Goal: Task Accomplishment & Management: Use online tool/utility

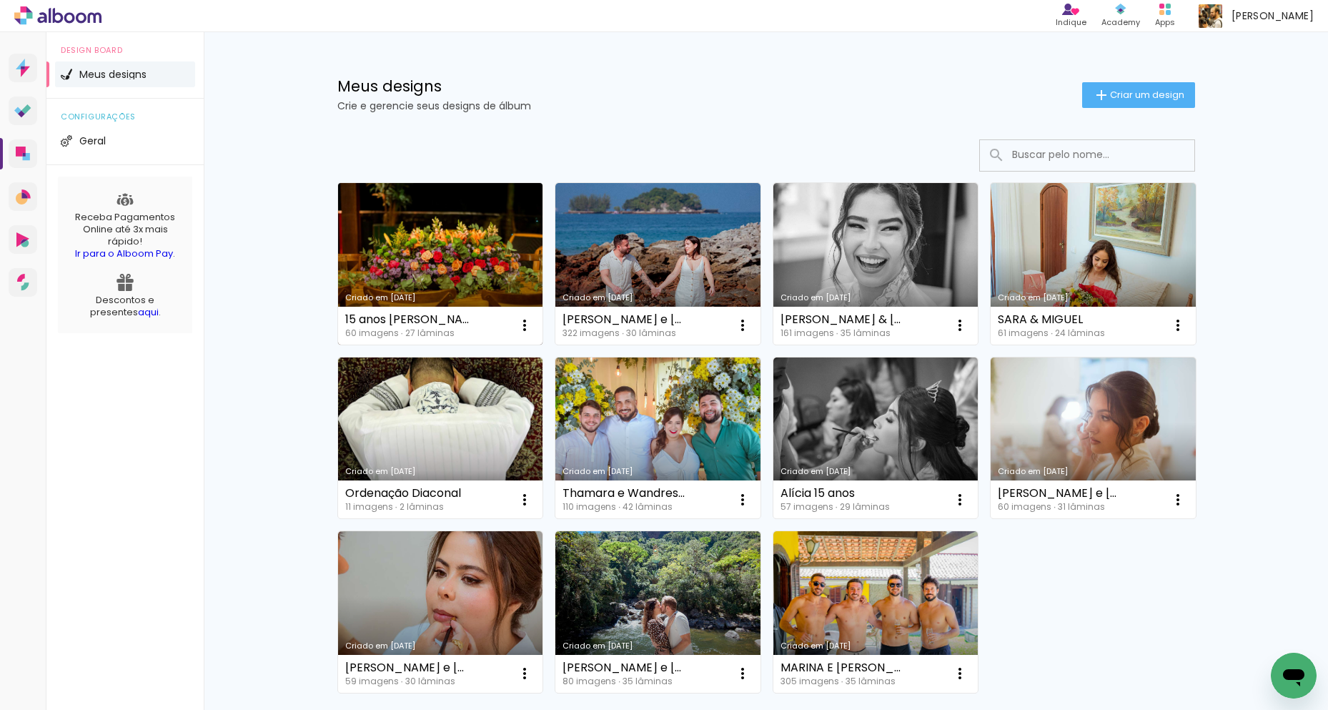
click at [498, 252] on link "Criado em 24/09/25" at bounding box center [440, 264] width 205 height 162
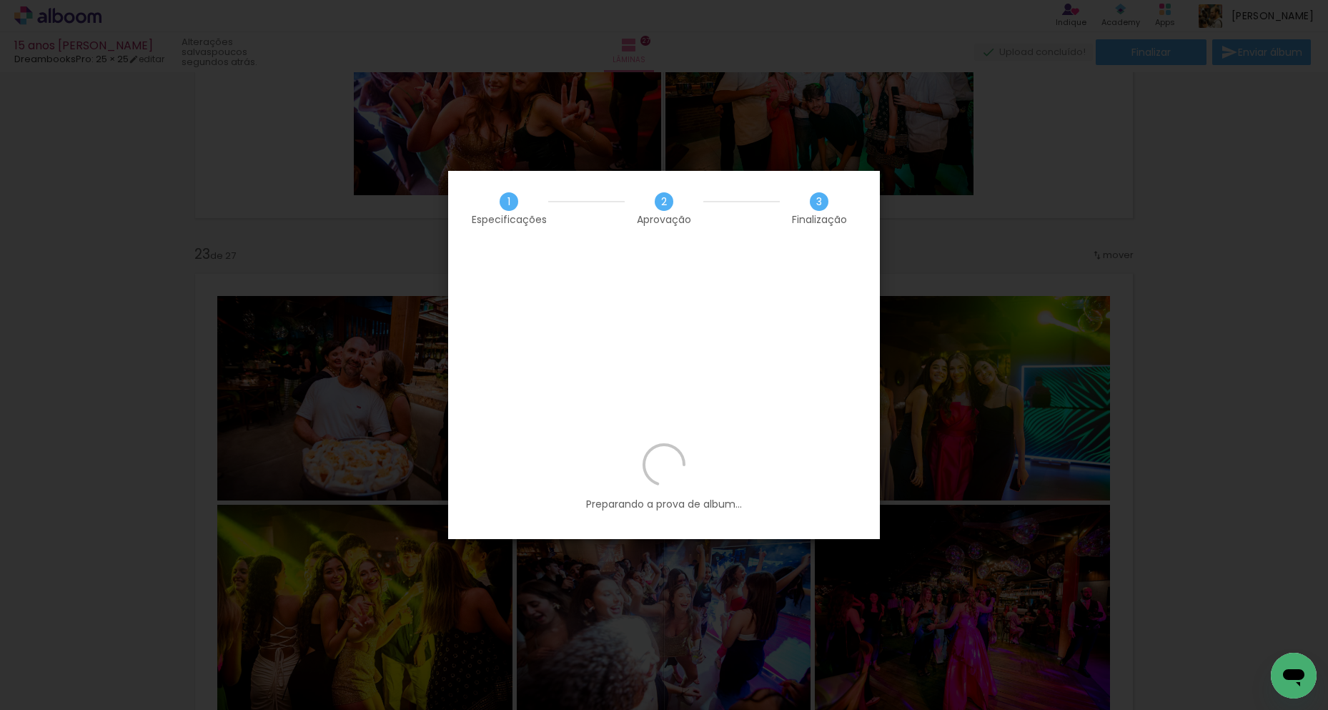
scroll to position [0, 3648]
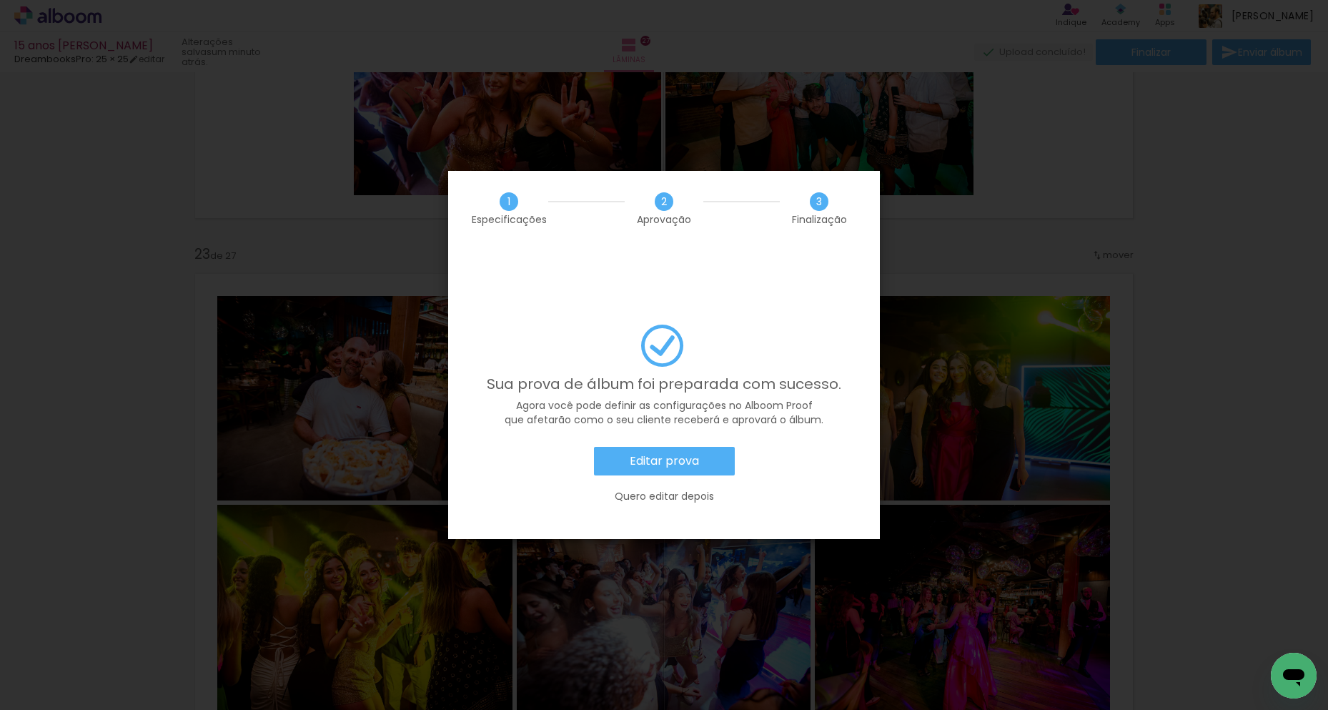
click at [0, 0] on slot "Editar prova" at bounding box center [0, 0] width 0 height 0
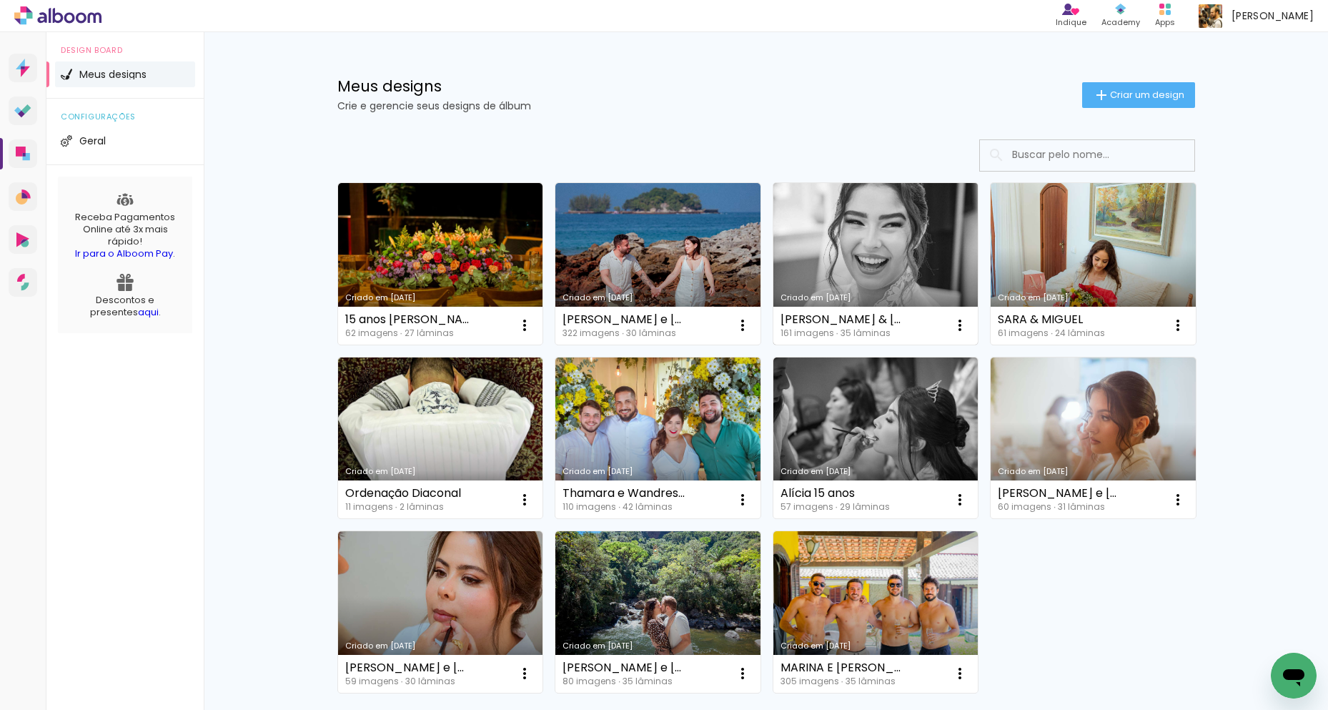
click at [874, 247] on link "Criado em [DATE]" at bounding box center [876, 264] width 205 height 162
